Goal: Information Seeking & Learning: Find specific fact

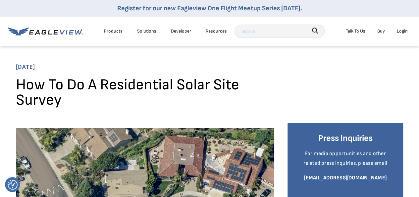
click at [247, 27] on input "text" at bounding box center [280, 31] width 90 height 13
paste input "[STREET_ADDRESS]"
type input "[STREET_ADDRESS]"
click at [316, 30] on icon "button" at bounding box center [315, 31] width 6 height 6
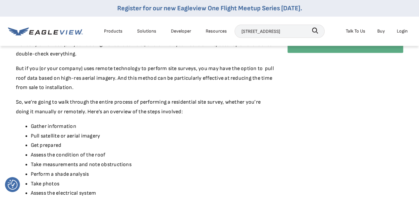
scroll to position [99, 0]
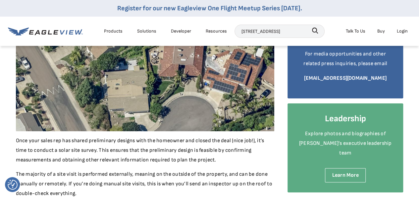
click at [290, 30] on input "[STREET_ADDRESS]" at bounding box center [280, 31] width 90 height 13
